Goal: Find specific page/section: Find specific page/section

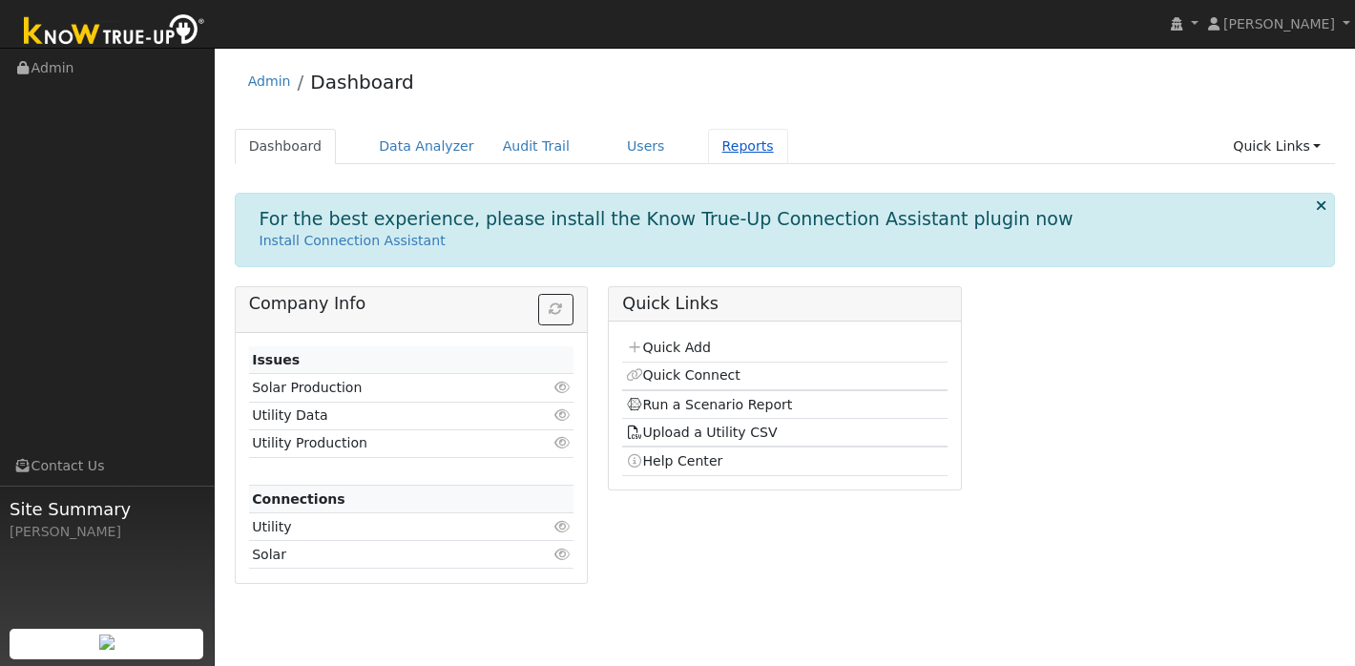
click at [741, 152] on link "Reports" at bounding box center [748, 146] width 80 height 35
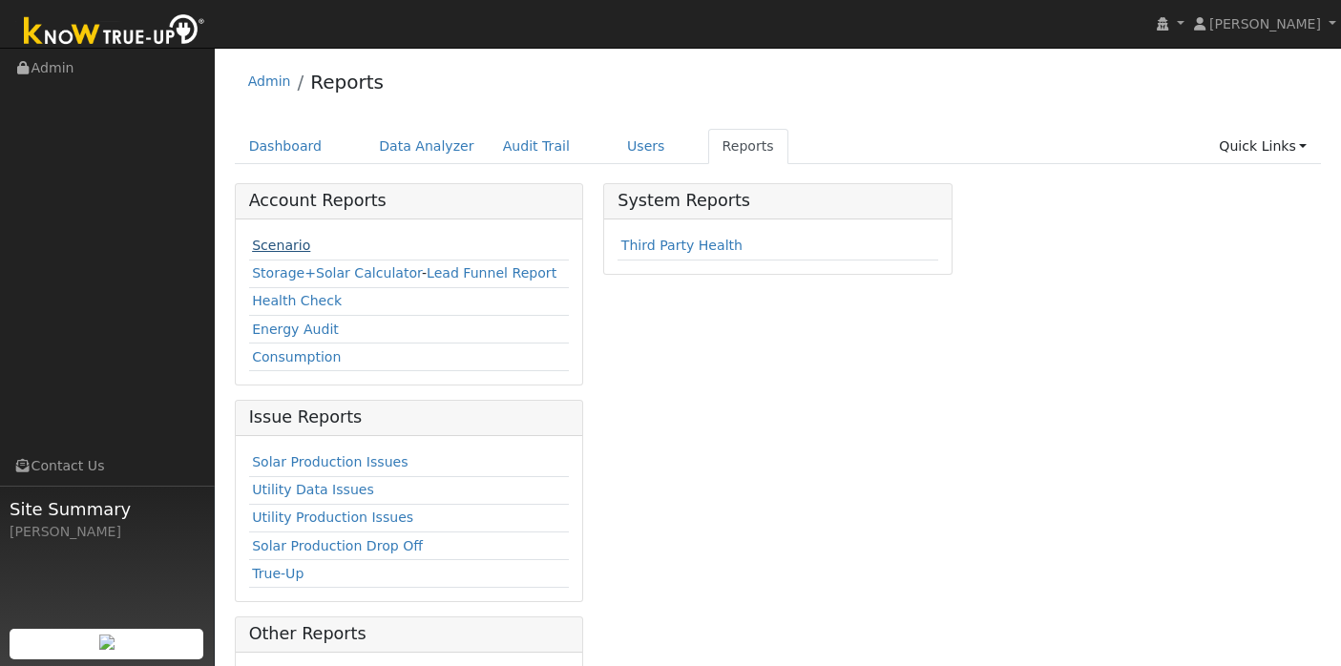
click at [300, 248] on link "Scenario" at bounding box center [281, 245] width 58 height 15
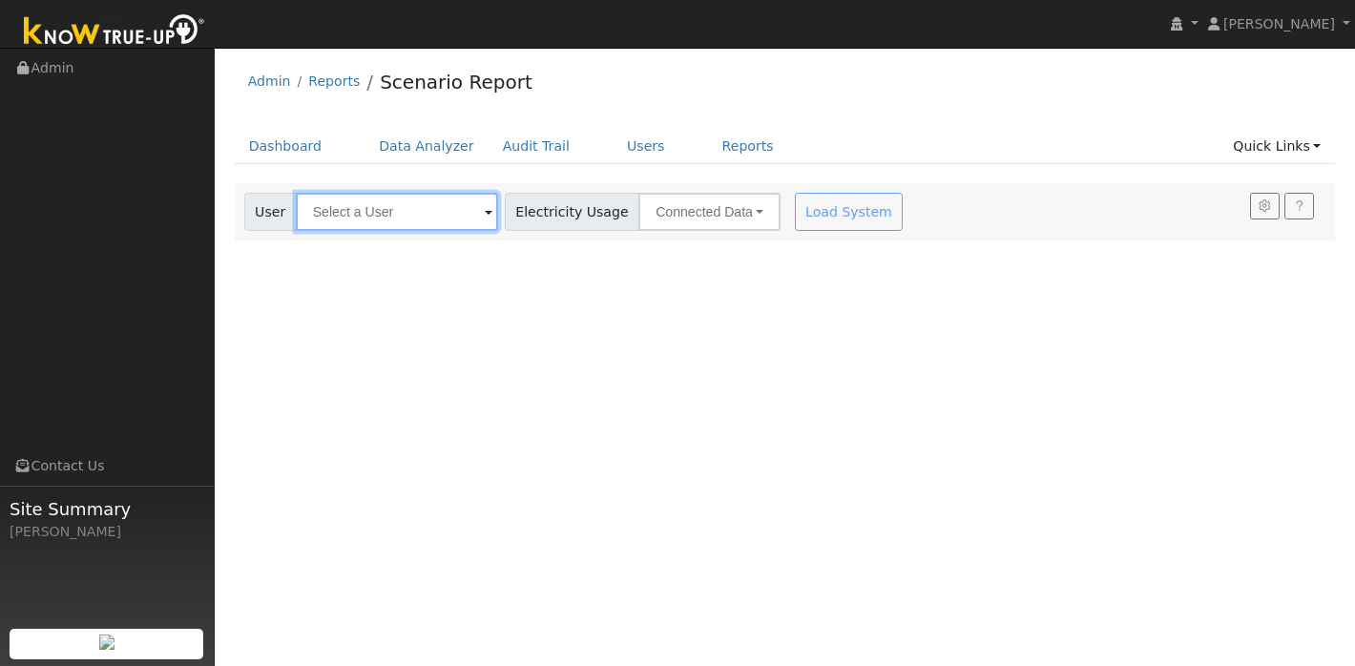
click at [368, 208] on input "text" at bounding box center [397, 212] width 202 height 38
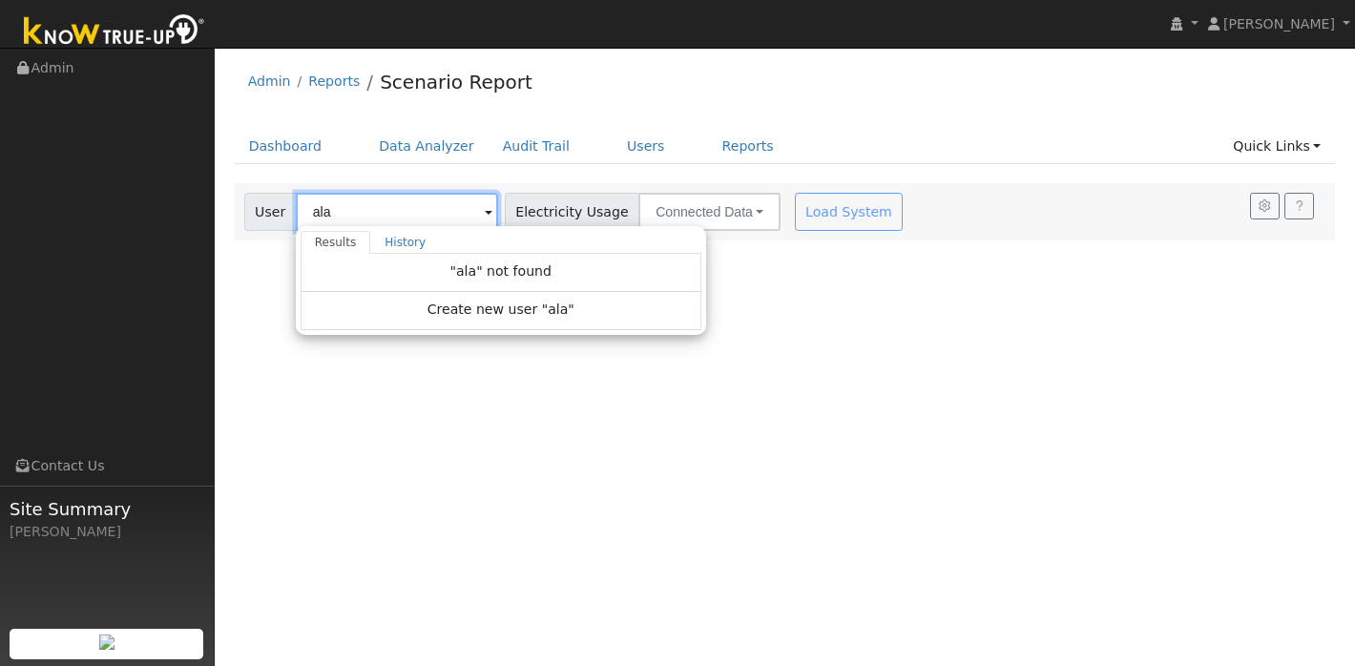
type input "ala"
type input "Alon"
